Goal: Task Accomplishment & Management: Use online tool/utility

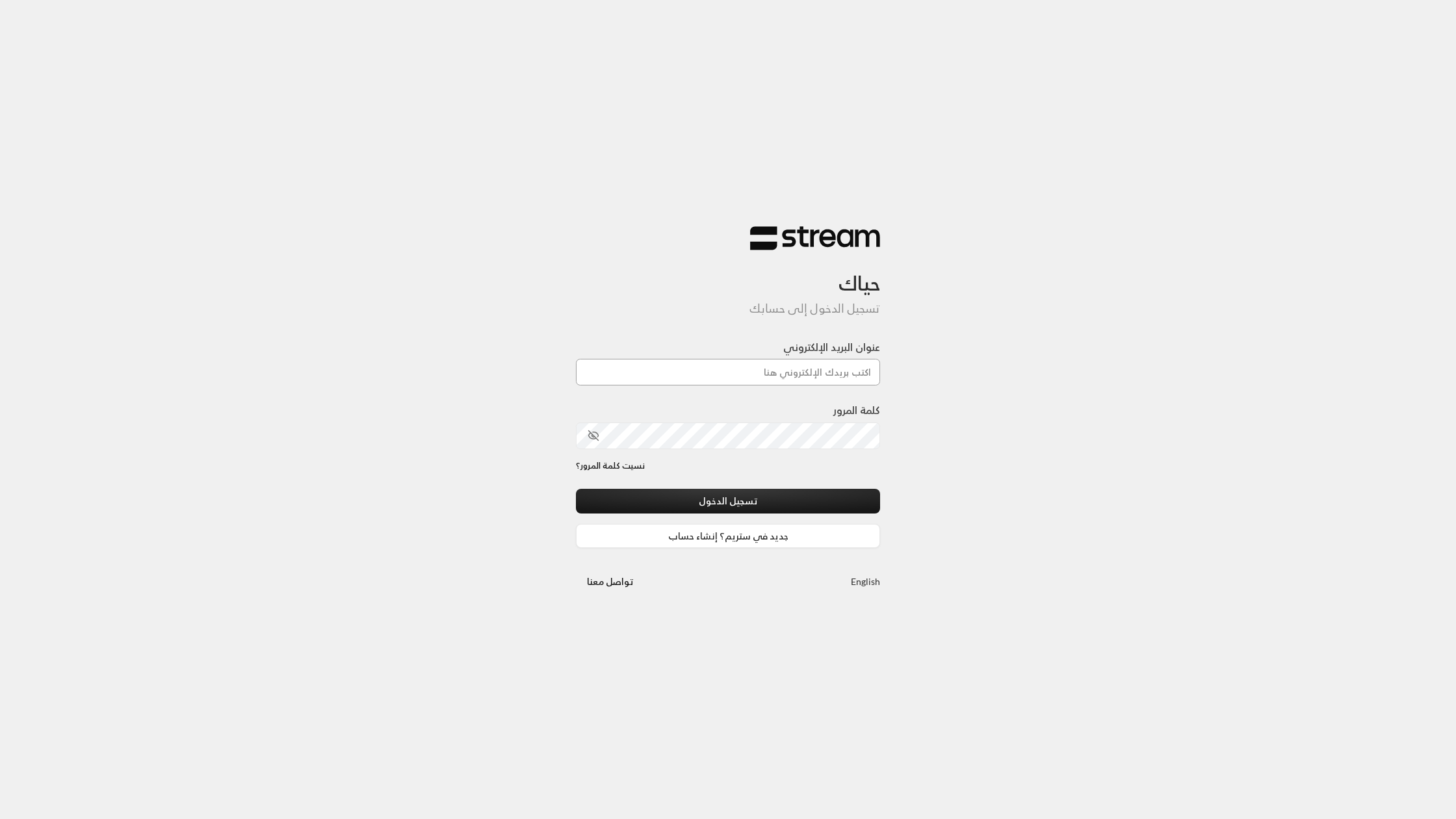
type input "[EMAIL_ADDRESS][DOMAIN_NAME]"
click at [800, 497] on button "تسجيل الدخول" at bounding box center [728, 501] width 304 height 24
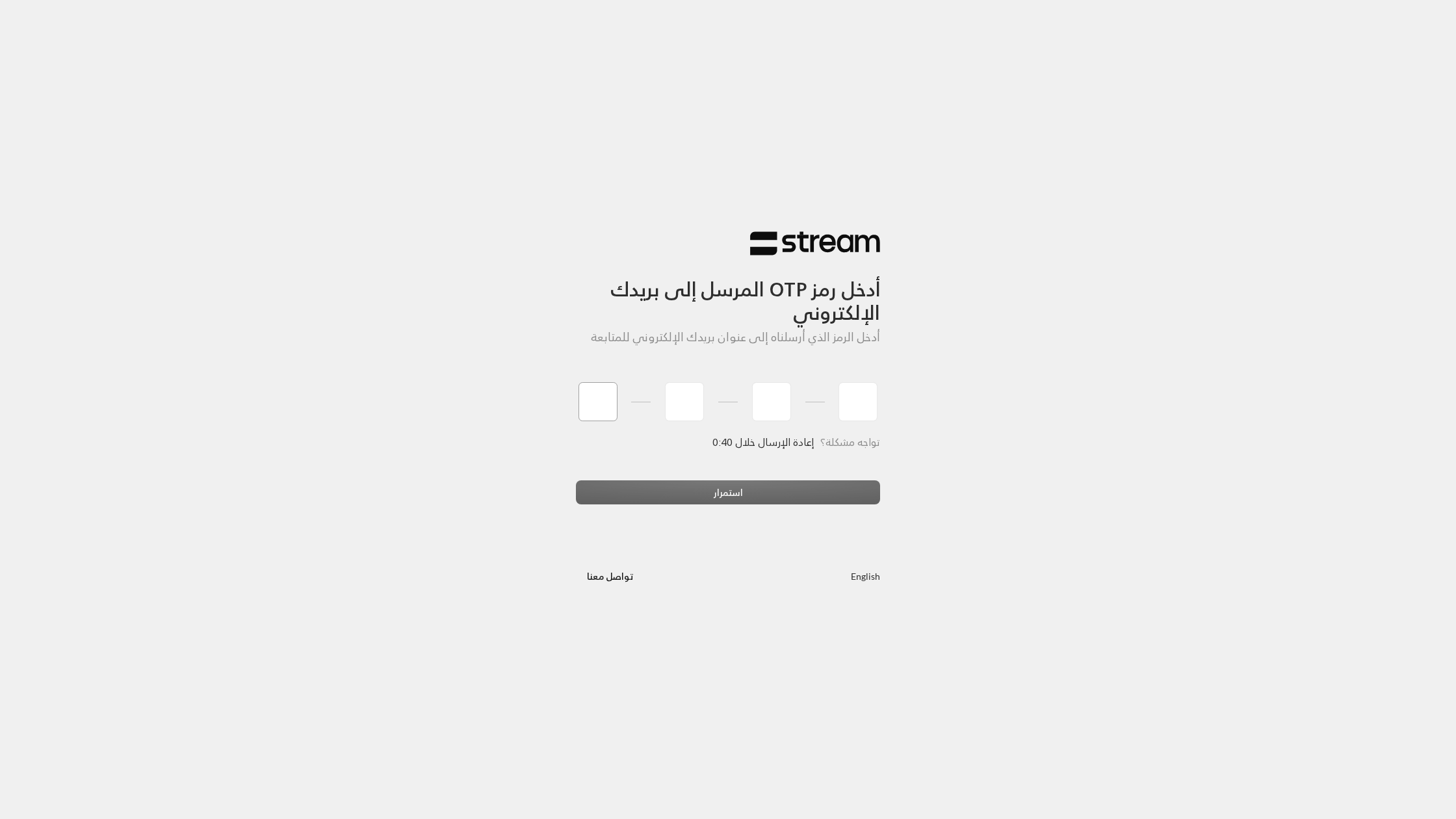
type input "9"
type input "4"
type input "9"
type input "3"
type input "7"
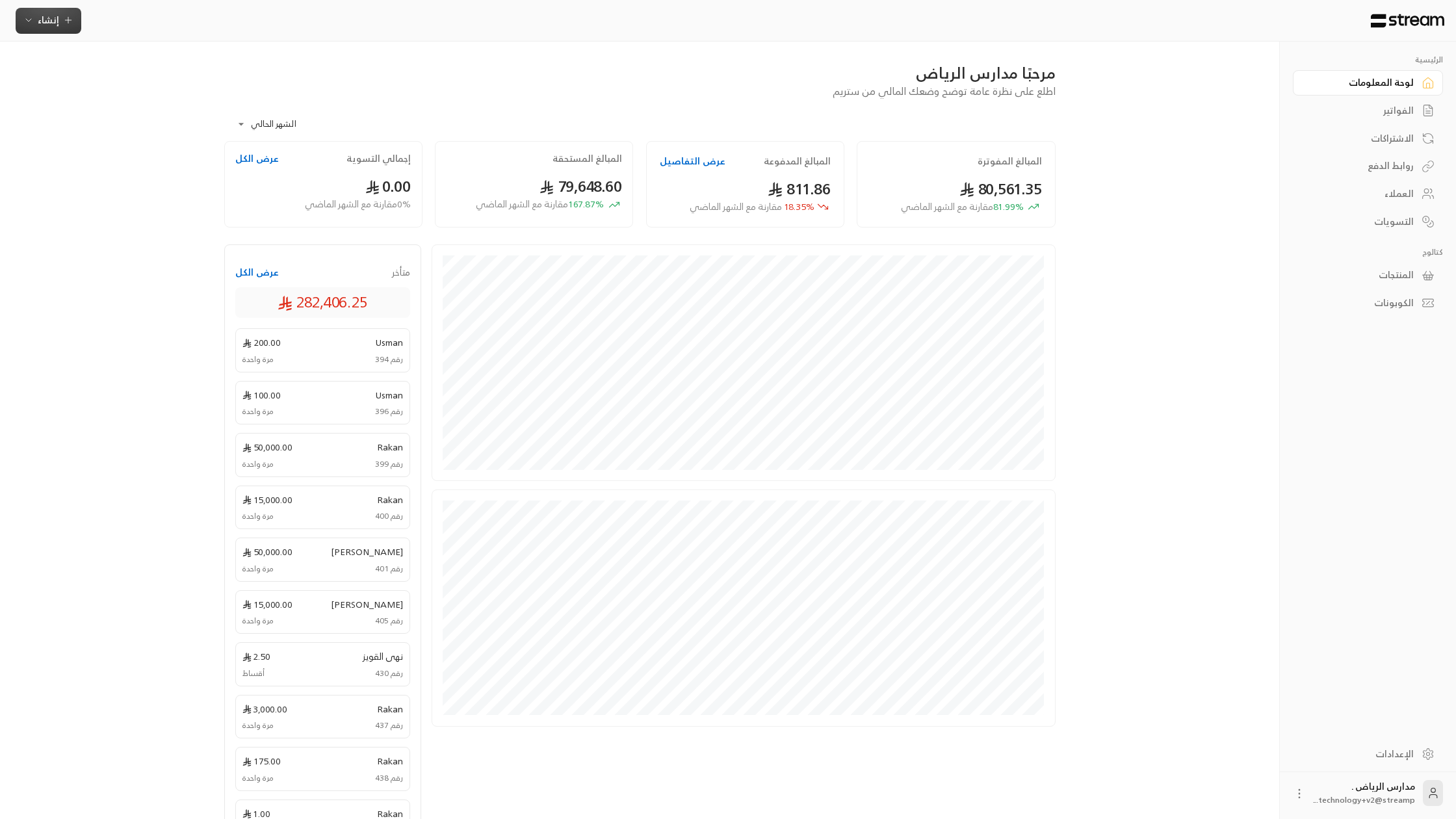
click at [35, 24] on span "إنشاء" at bounding box center [48, 20] width 50 height 16
click at [102, 62] on div "فوري" at bounding box center [112, 60] width 164 height 15
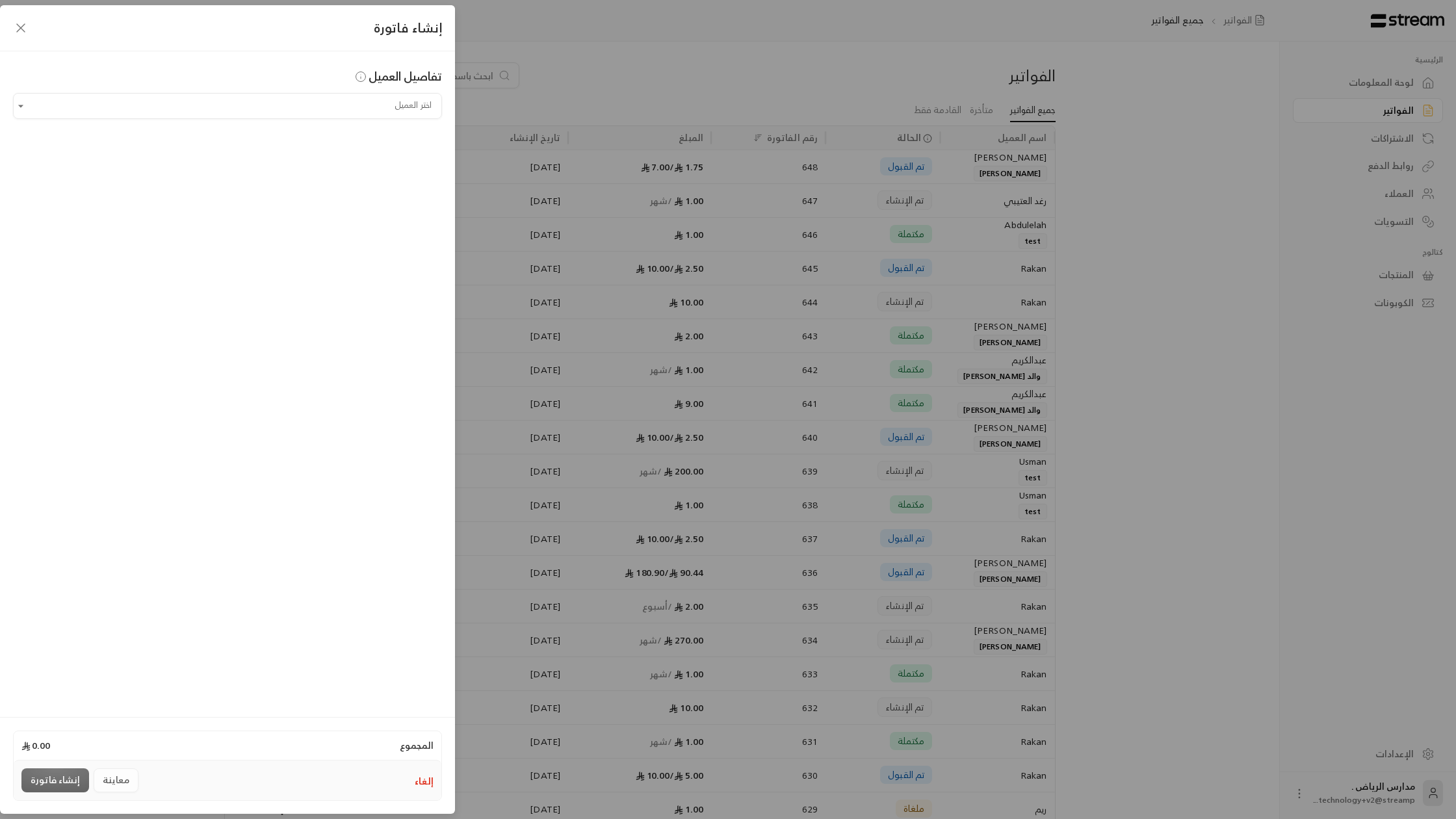
click at [254, 91] on div "تفاصيل العميل" at bounding box center [228, 79] width 429 height 26
click at [254, 96] on input "اختر العميل" at bounding box center [228, 106] width 429 height 23
click at [269, 178] on span "[PHONE_NUMBER]" at bounding box center [226, 175] width 84 height 15
click at [267, 195] on div "اختر المنتج/المنتجات" at bounding box center [326, 207] width 214 height 26
type input "**********"
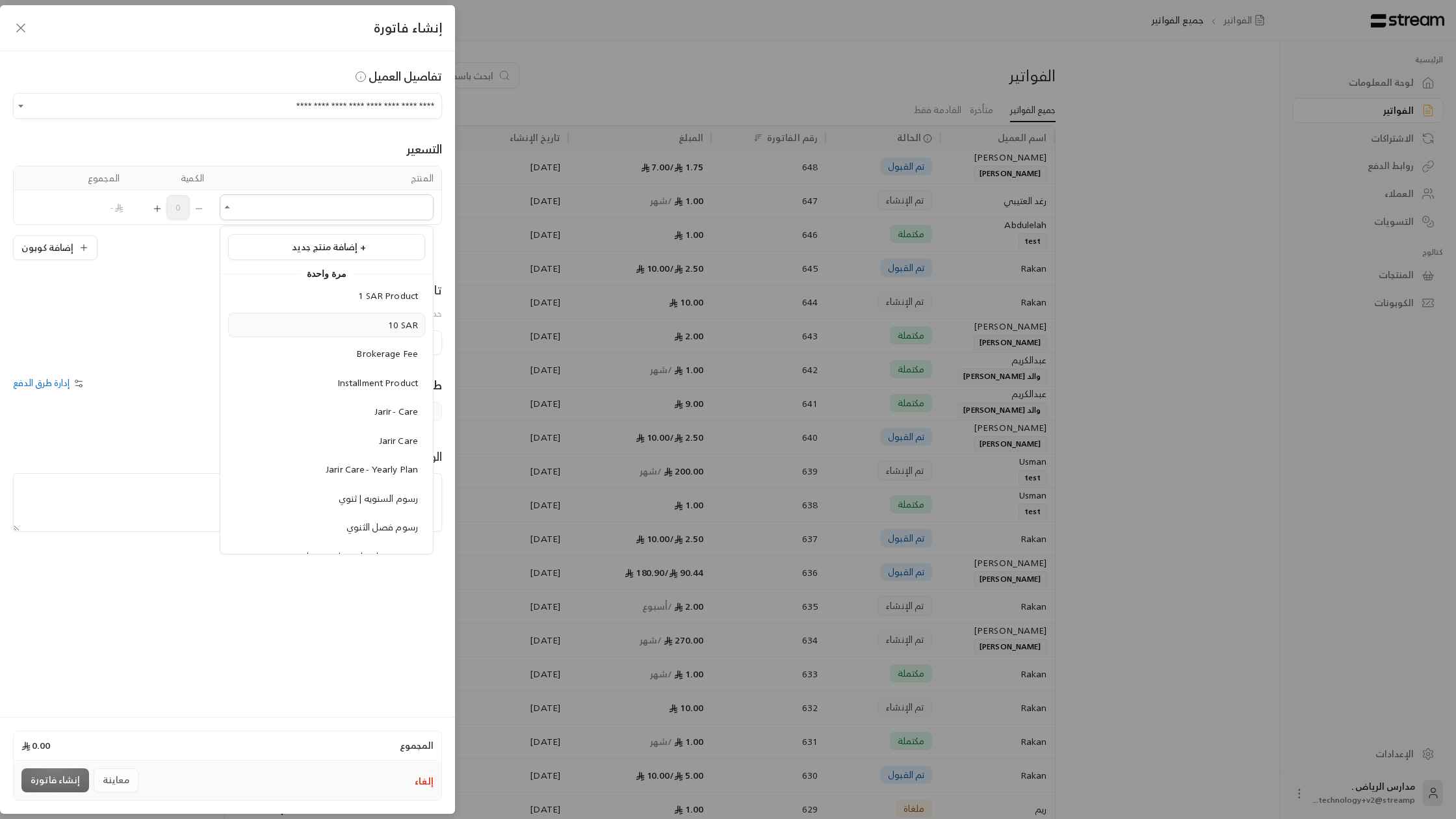
click at [362, 314] on li "10 SAR" at bounding box center [327, 325] width 197 height 26
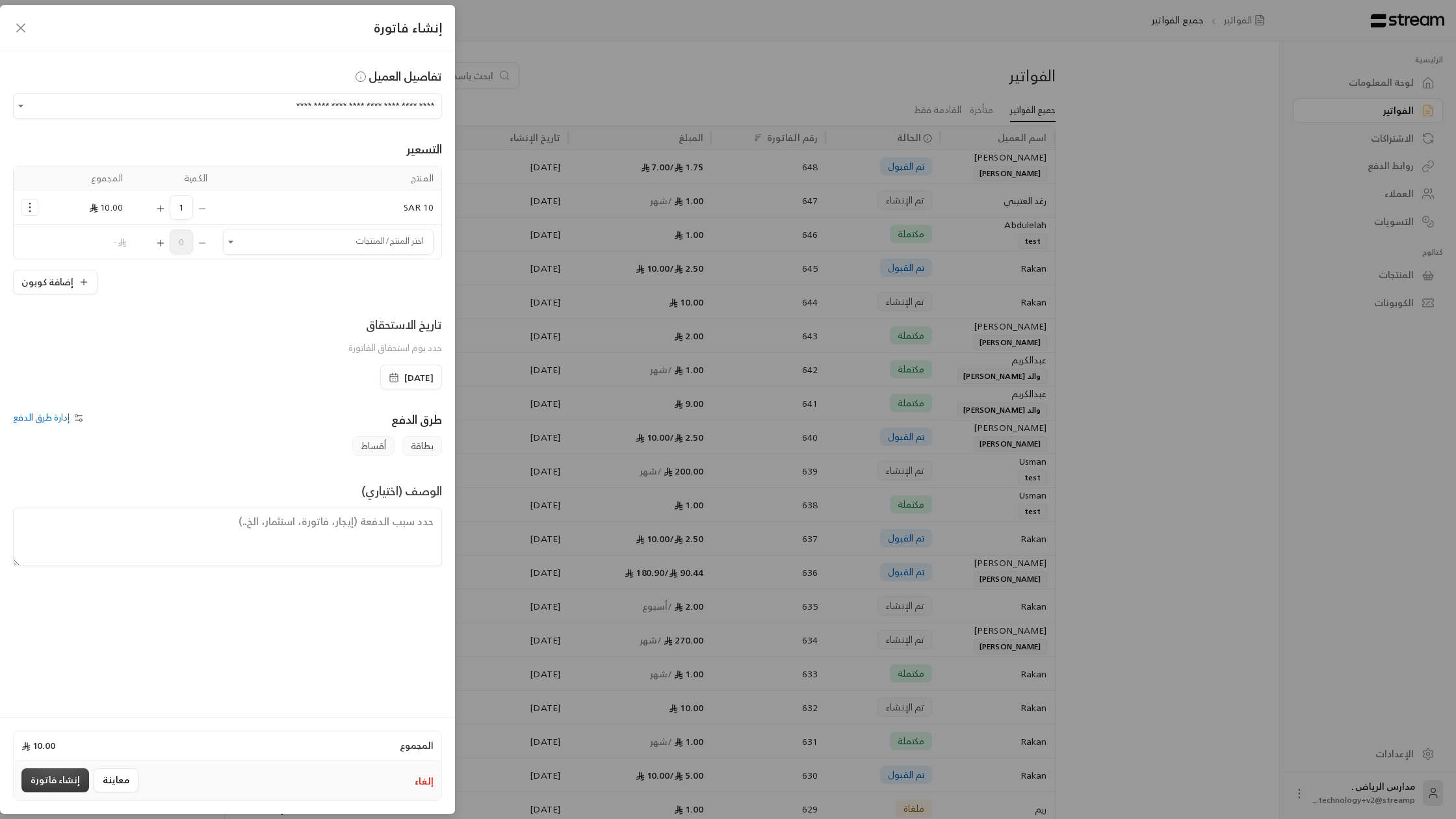
click at [63, 779] on button "إنشاء فاتورة" at bounding box center [55, 780] width 68 height 24
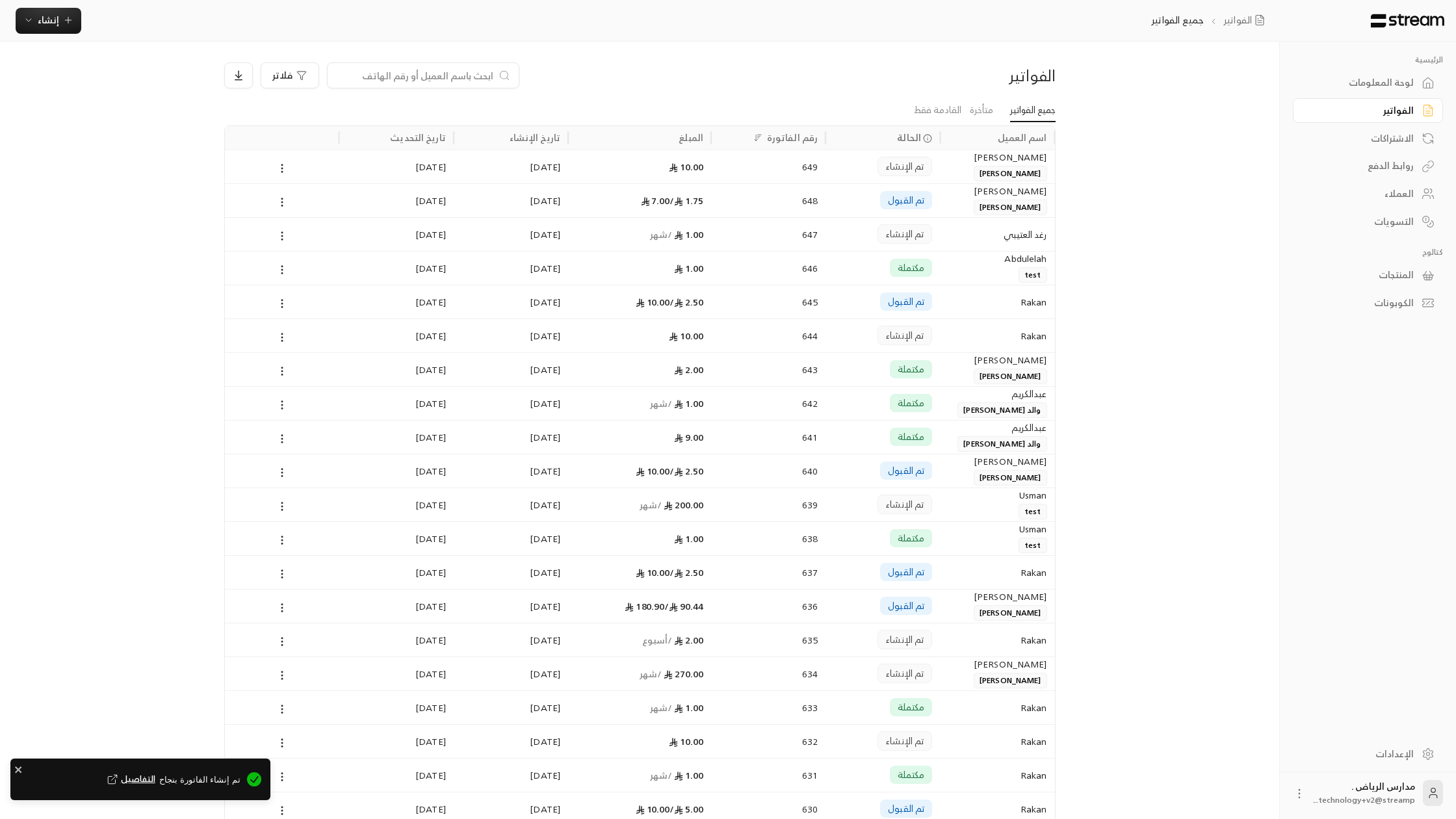
click at [1410, 82] on div "لوحة المعلومات" at bounding box center [1361, 83] width 104 height 13
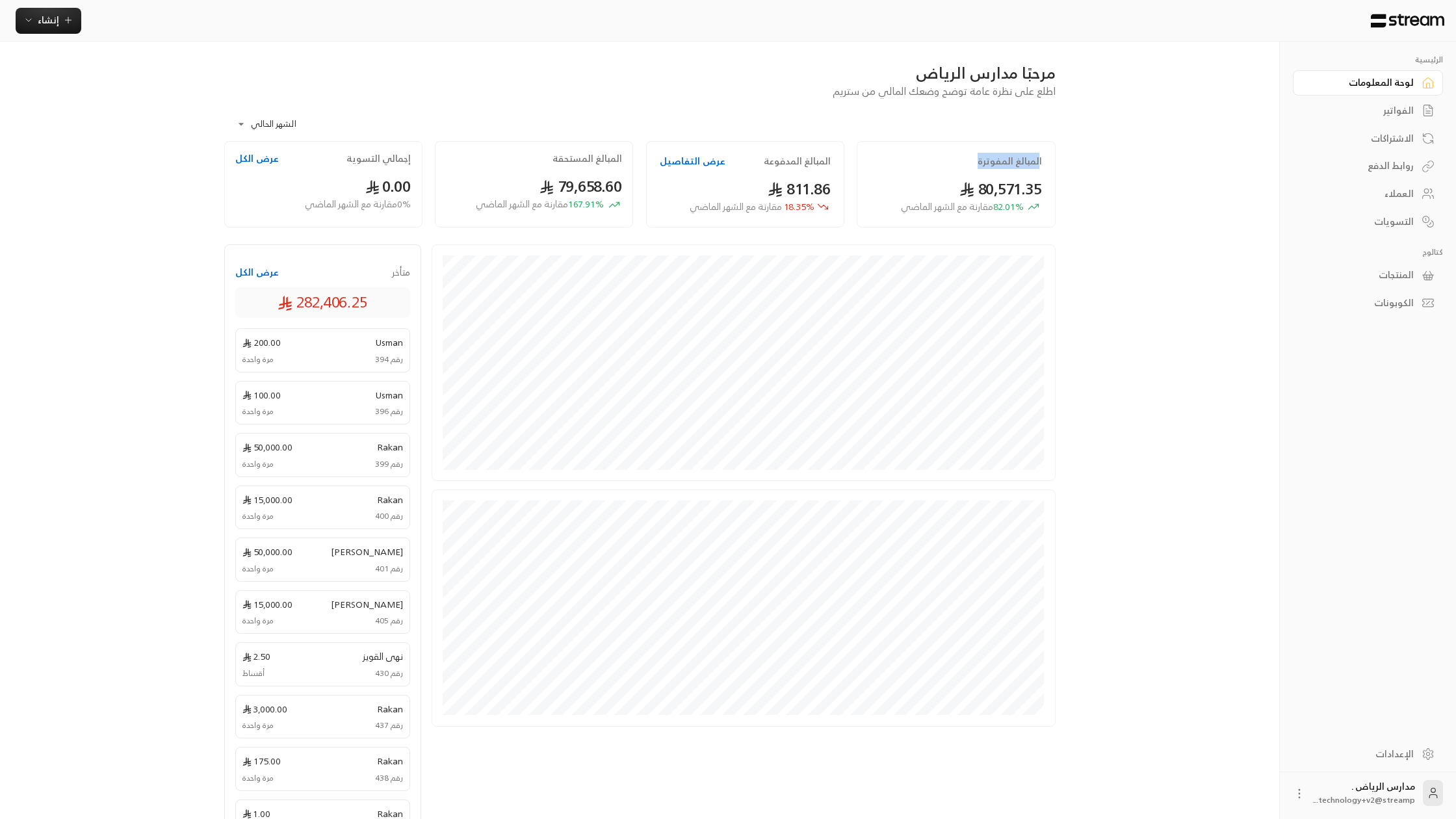
drag, startPoint x: 1039, startPoint y: 161, endPoint x: 968, endPoint y: 164, distance: 71.1
click at [969, 164] on div "المبالغ المفوترة" at bounding box center [956, 162] width 171 height 13
click at [799, 162] on h2 "المبالغ المدفوعة" at bounding box center [797, 162] width 67 height 13
drag, startPoint x: 799, startPoint y: 162, endPoint x: 743, endPoint y: 161, distance: 56.0
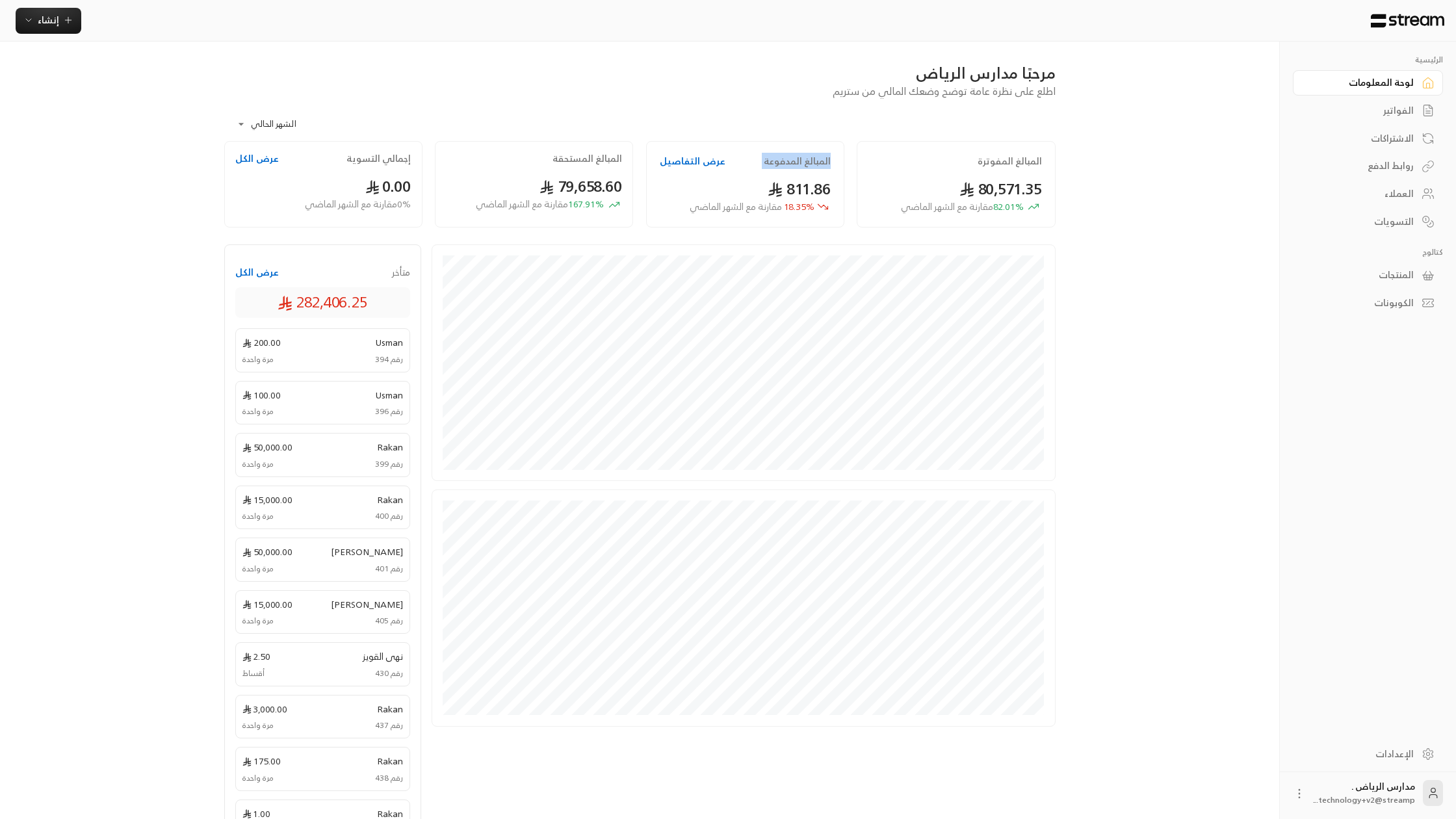
click at [799, 162] on h2 "المبالغ المدفوعة" at bounding box center [797, 162] width 67 height 13
click at [736, 162] on div "المبالغ المدفوعة عرض التفاصيل" at bounding box center [745, 162] width 171 height 13
drag, startPoint x: 734, startPoint y: 161, endPoint x: 660, endPoint y: 164, distance: 74.1
click at [660, 164] on div "المبالغ المدفوعة عرض التفاصيل" at bounding box center [745, 162] width 171 height 13
drag, startPoint x: 390, startPoint y: 276, endPoint x: 419, endPoint y: 275, distance: 29.0
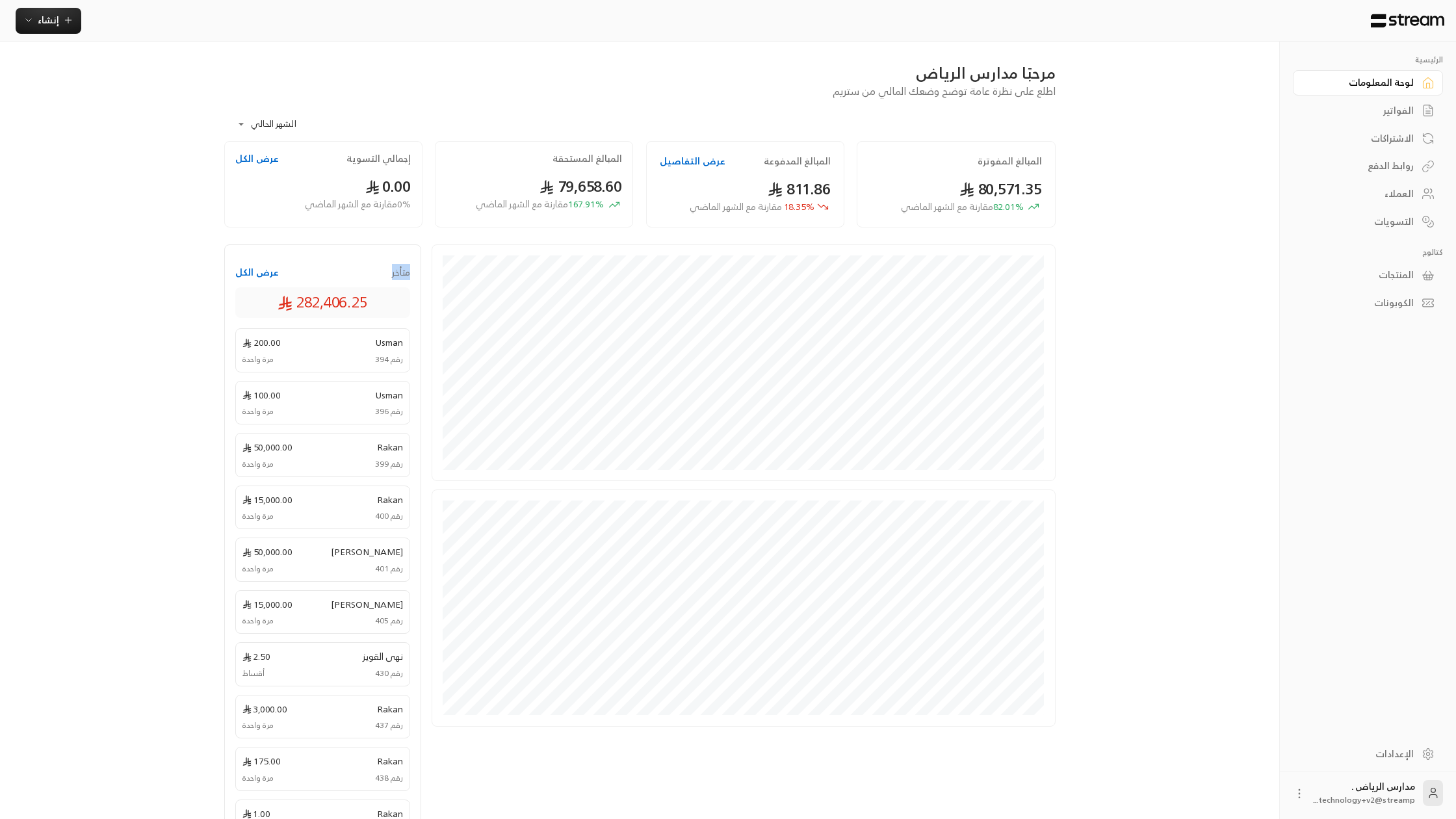
click at [419, 275] on div "متأخر عرض الكل 282,406.25 Usman 200.00 رقم 394 مرة واحدة Usman 100.00 رقم 396 م…" at bounding box center [322, 552] width 198 height 616
drag, startPoint x: 278, startPoint y: 275, endPoint x: 221, endPoint y: 278, distance: 57.1
click at [221, 278] on div "**********" at bounding box center [640, 461] width 873 height 840
drag, startPoint x: 308, startPoint y: 129, endPoint x: 253, endPoint y: 127, distance: 55.0
click at [253, 127] on body "**********" at bounding box center [728, 409] width 1456 height 819
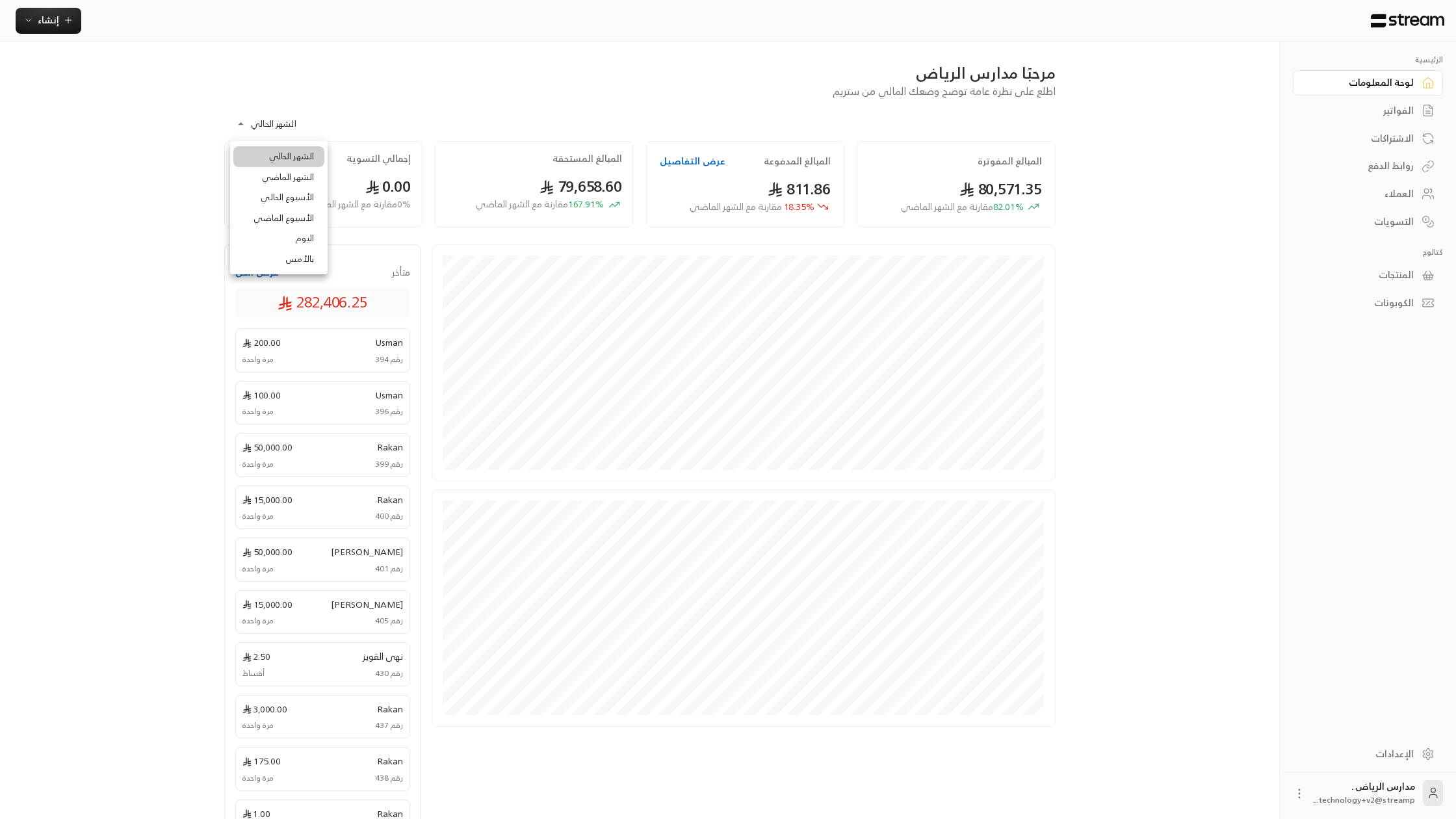
click at [309, 120] on div at bounding box center [728, 409] width 1456 height 819
click at [1377, 101] on link "الفواتير" at bounding box center [1368, 111] width 150 height 26
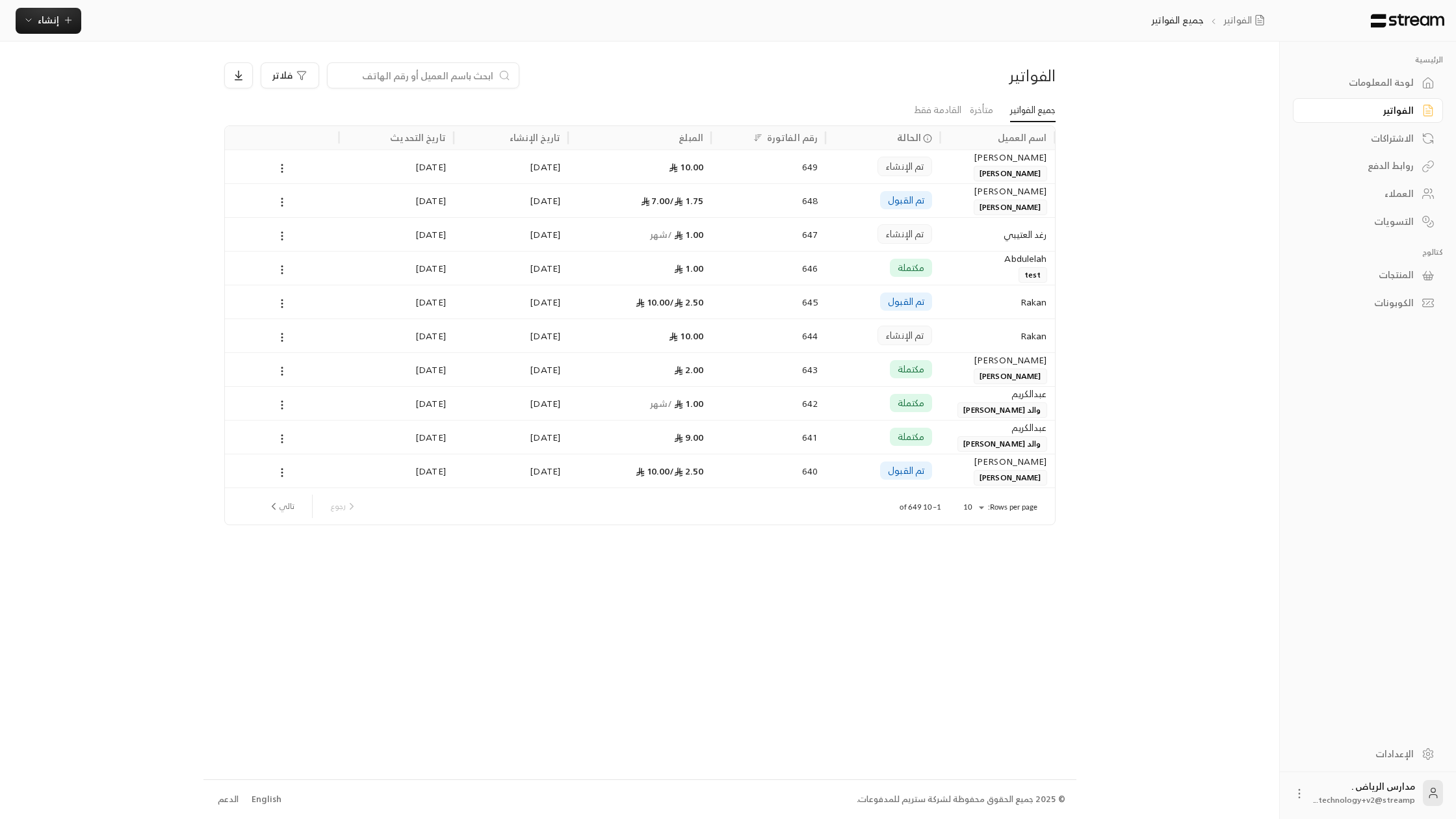
click at [1369, 76] on div "لوحة المعلومات" at bounding box center [1361, 83] width 104 height 13
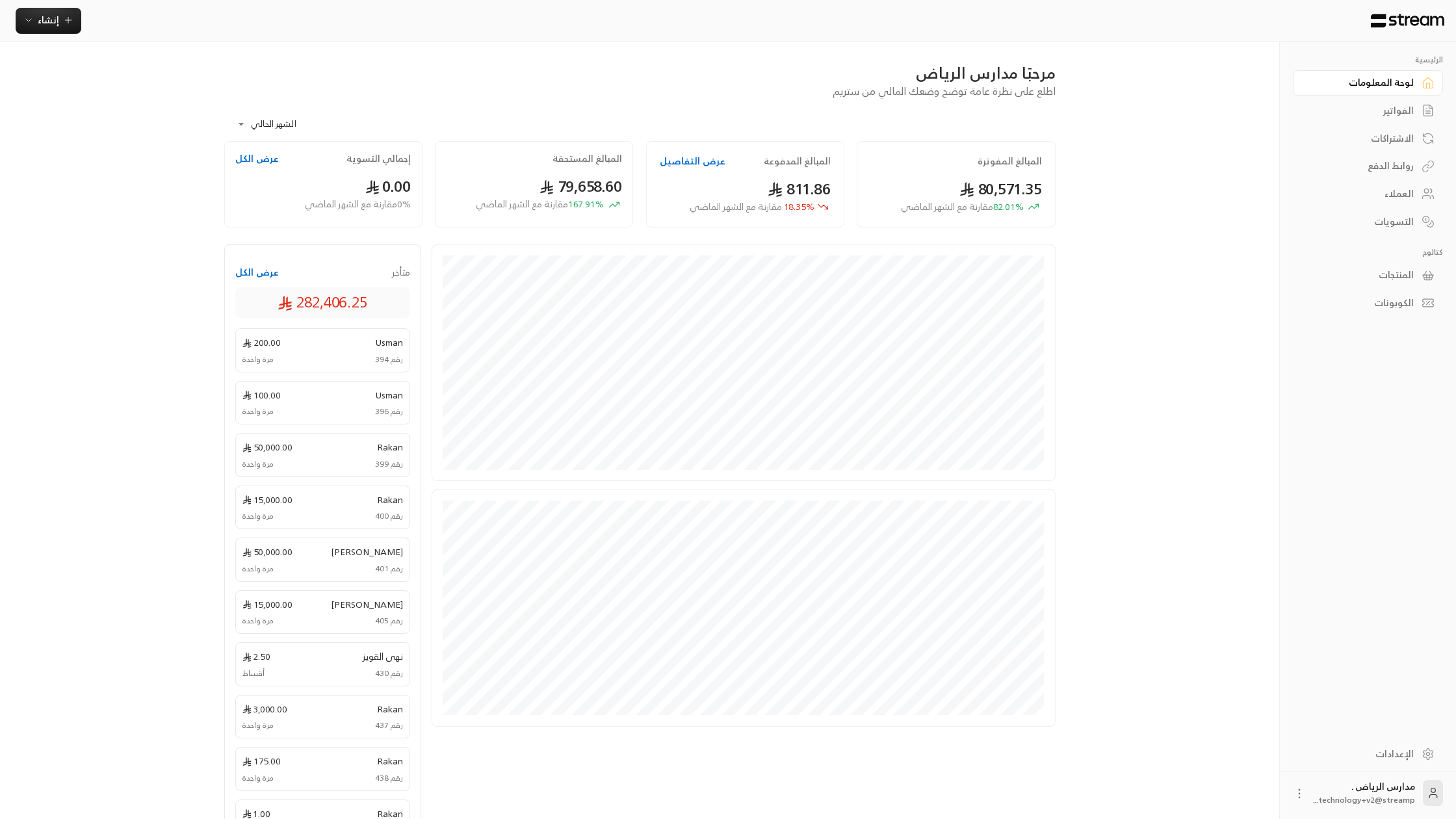
click at [962, 191] on icon at bounding box center [967, 189] width 13 height 14
click at [67, 36] on div "إنشاء فوري إنشاء فاتورة مرة واحدة بسهولة للمعاملات السريعة. اشتراك أتمتة الفوات…" at bounding box center [642, 21] width 1285 height 42
click at [67, 29] on button "إنشاء" at bounding box center [48, 21] width 65 height 26
click at [95, 71] on div "إنشاء فاتورة مرة واحدة بسهولة للمعاملات السريعة." at bounding box center [112, 81] width 164 height 26
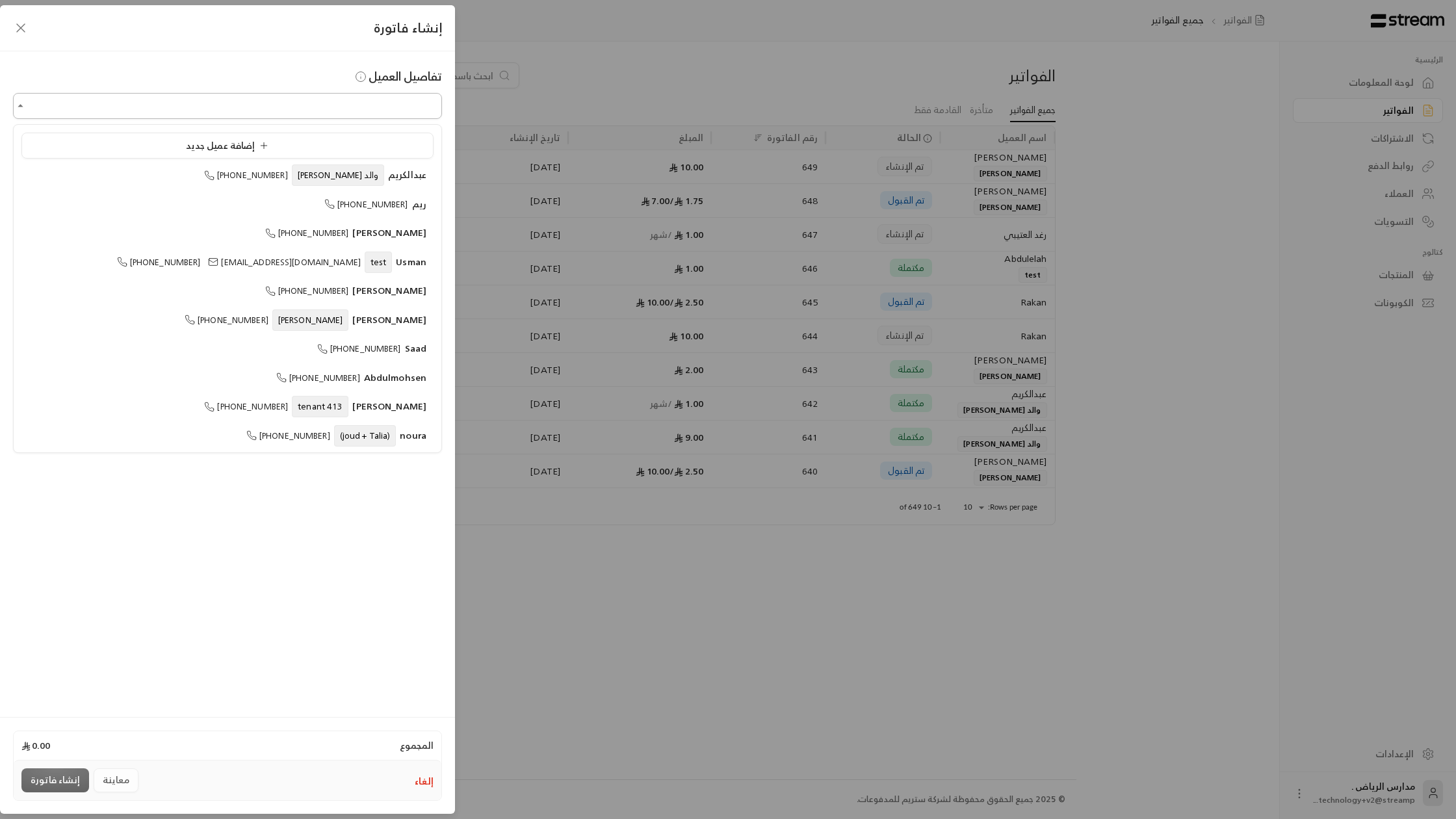
click at [258, 113] on input "اختر العميل" at bounding box center [228, 106] width 429 height 23
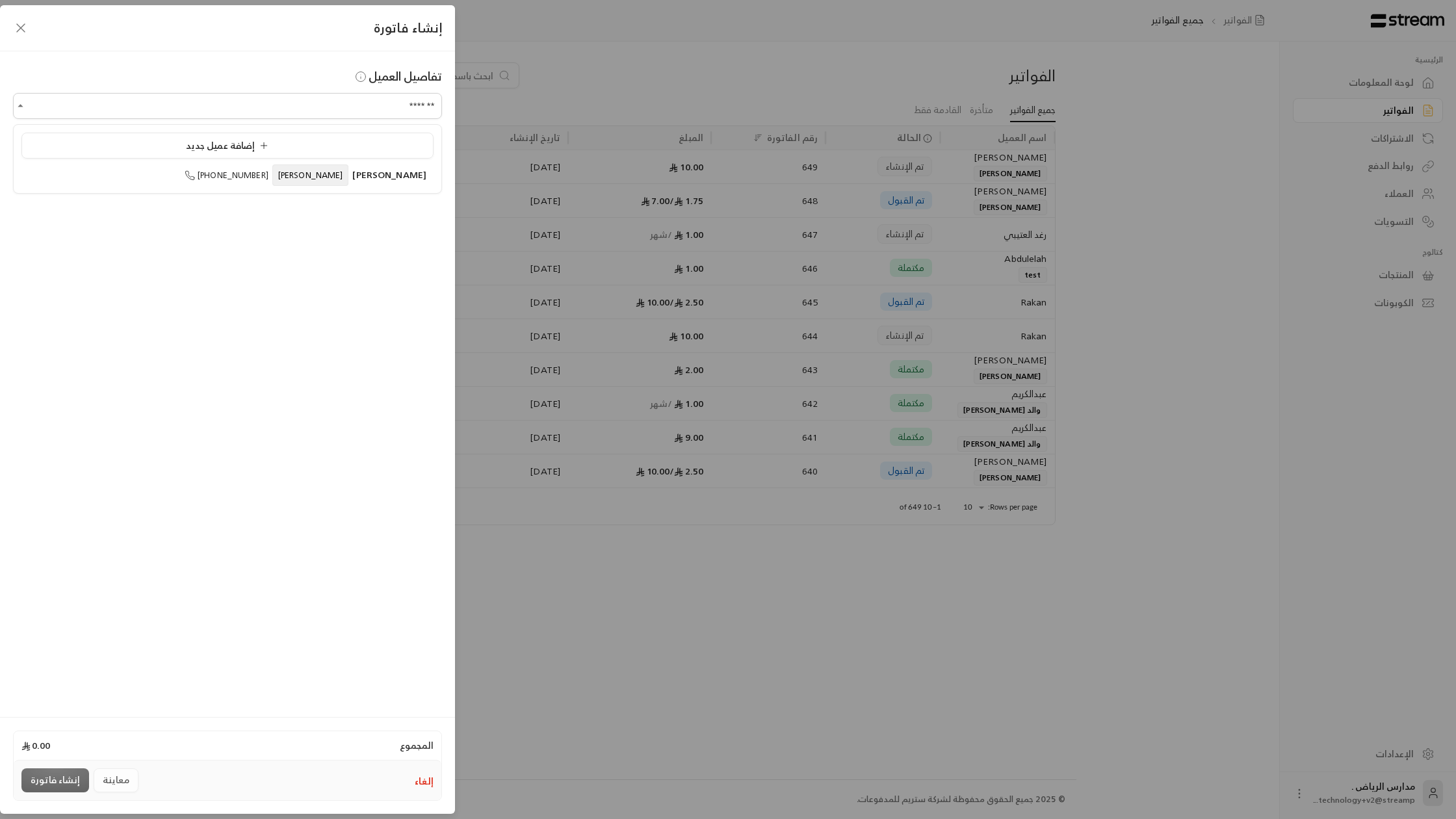
click at [287, 187] on ul "إضافة عميل جديد [PERSON_NAME] [PERSON_NAME] [PHONE_NUMBER]" at bounding box center [228, 159] width 428 height 68
click at [269, 176] on span "[PHONE_NUMBER]" at bounding box center [226, 175] width 84 height 15
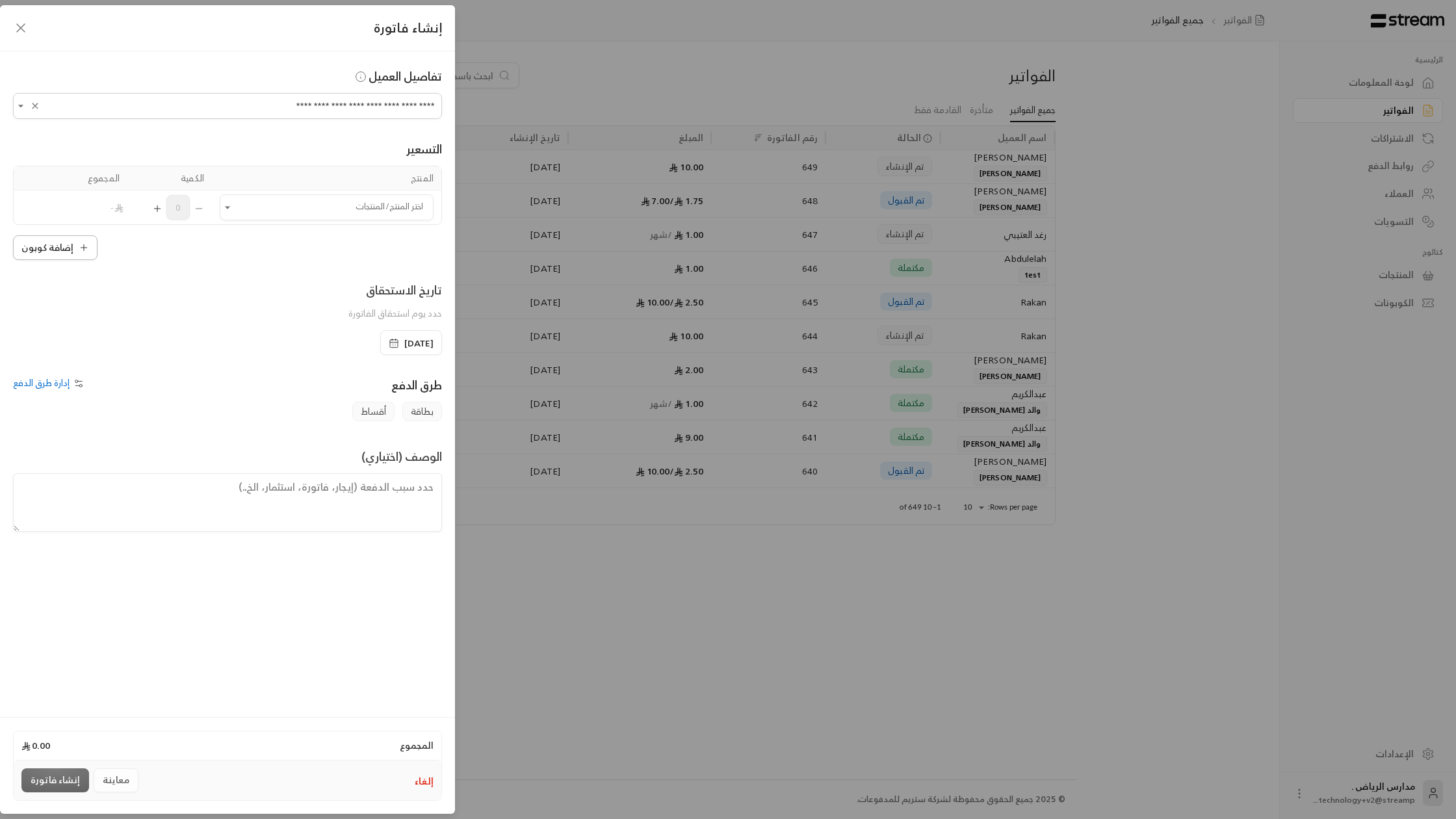
type input "**********"
click at [51, 252] on button "إضافة كوبون" at bounding box center [55, 248] width 84 height 25
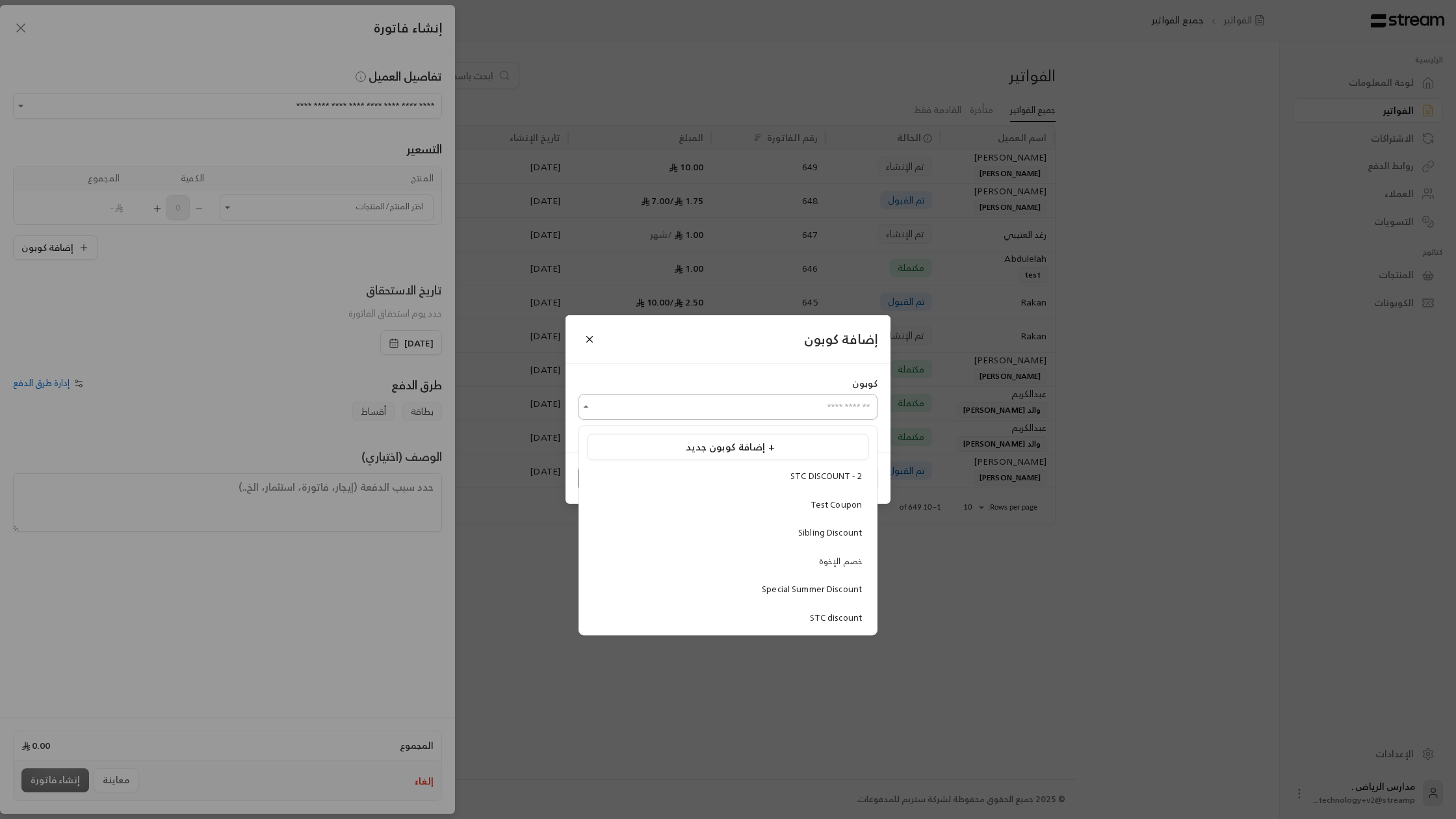
click at [610, 410] on input "اختر العميل" at bounding box center [728, 407] width 299 height 23
click at [738, 481] on div "STC DISCOUNT - 2" at bounding box center [728, 477] width 268 height 13
type input "**********"
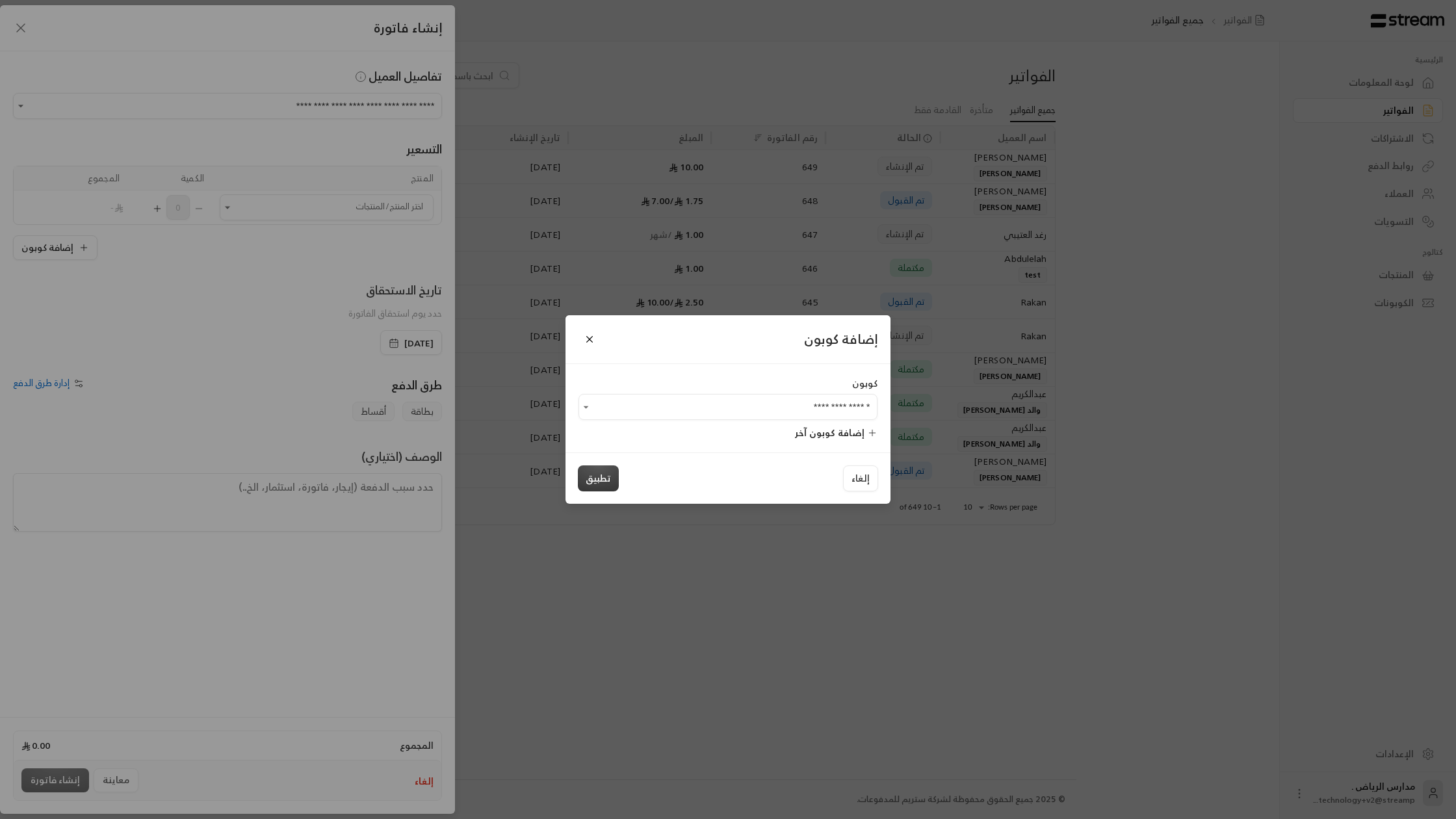
click at [594, 469] on button "تطبيق" at bounding box center [599, 478] width 41 height 26
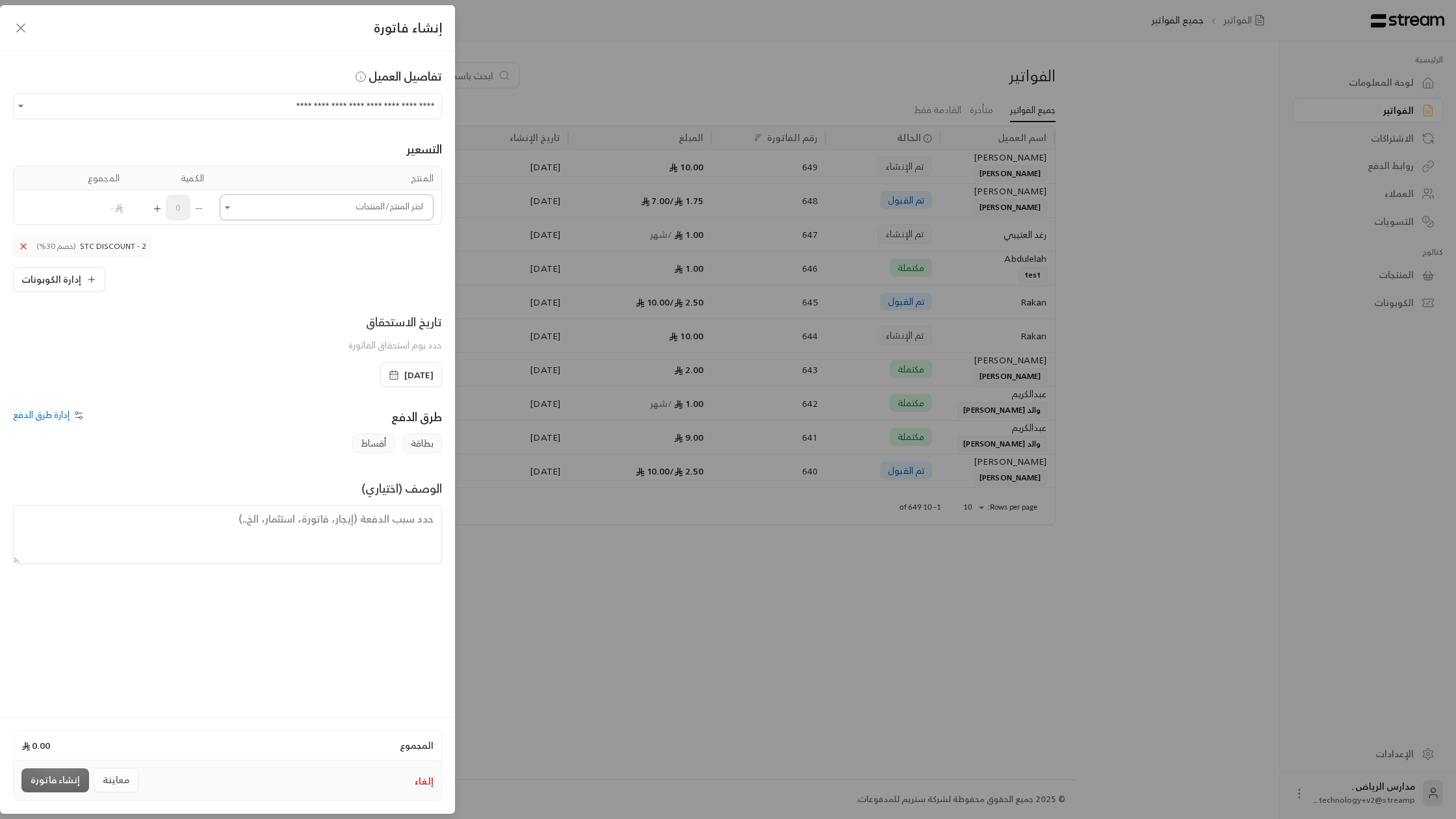
click at [334, 218] on div "اختر المنتج/المنتجات" at bounding box center [326, 207] width 214 height 26
click at [376, 323] on div "10 SAR" at bounding box center [326, 325] width 183 height 14
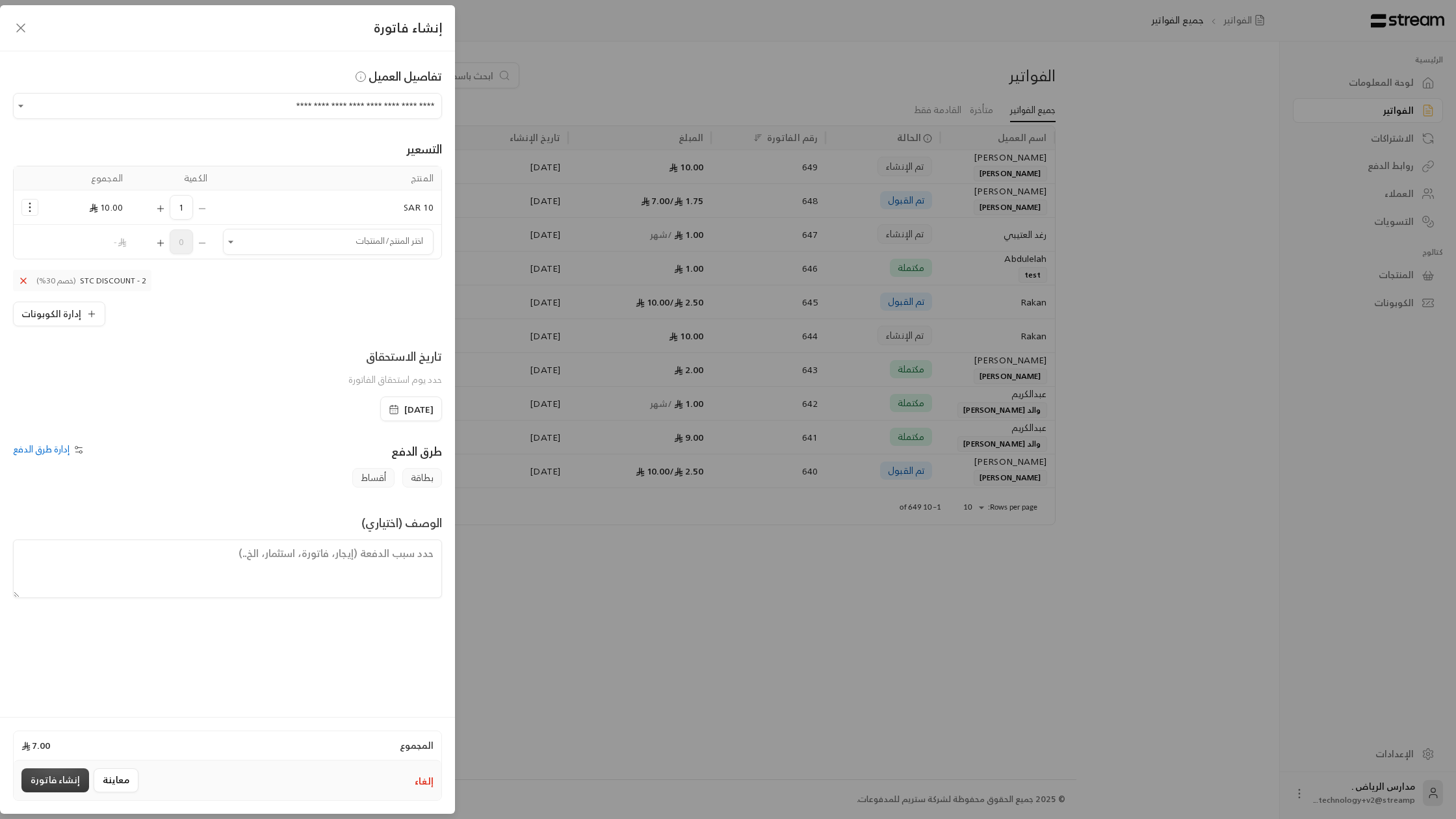
click at [41, 772] on button "إنشاء فاتورة" at bounding box center [55, 780] width 68 height 24
